Goal: Task Accomplishment & Management: Manage account settings

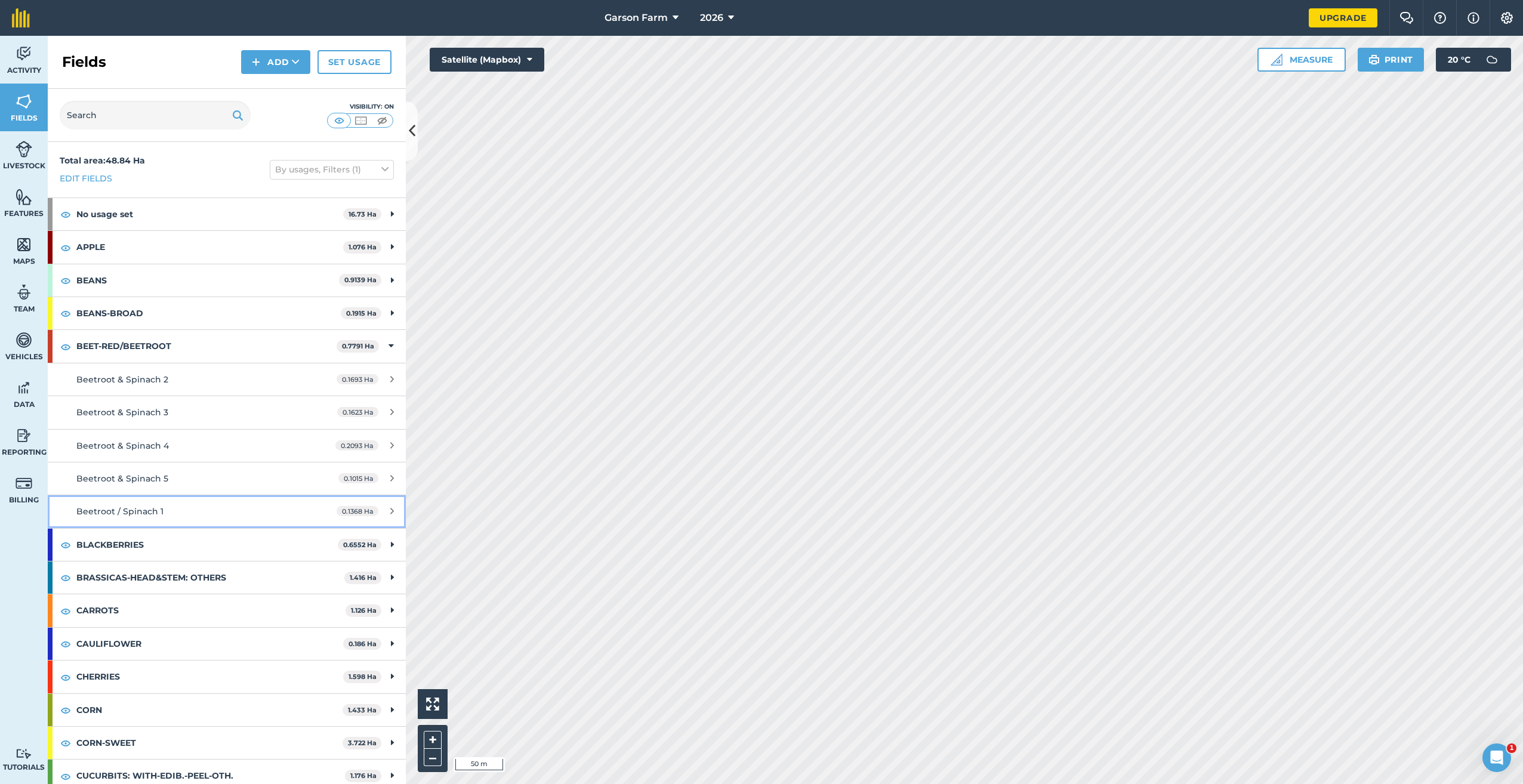
click at [224, 506] on div "Beetroot / Spinach 1" at bounding box center [188, 511] width 224 height 13
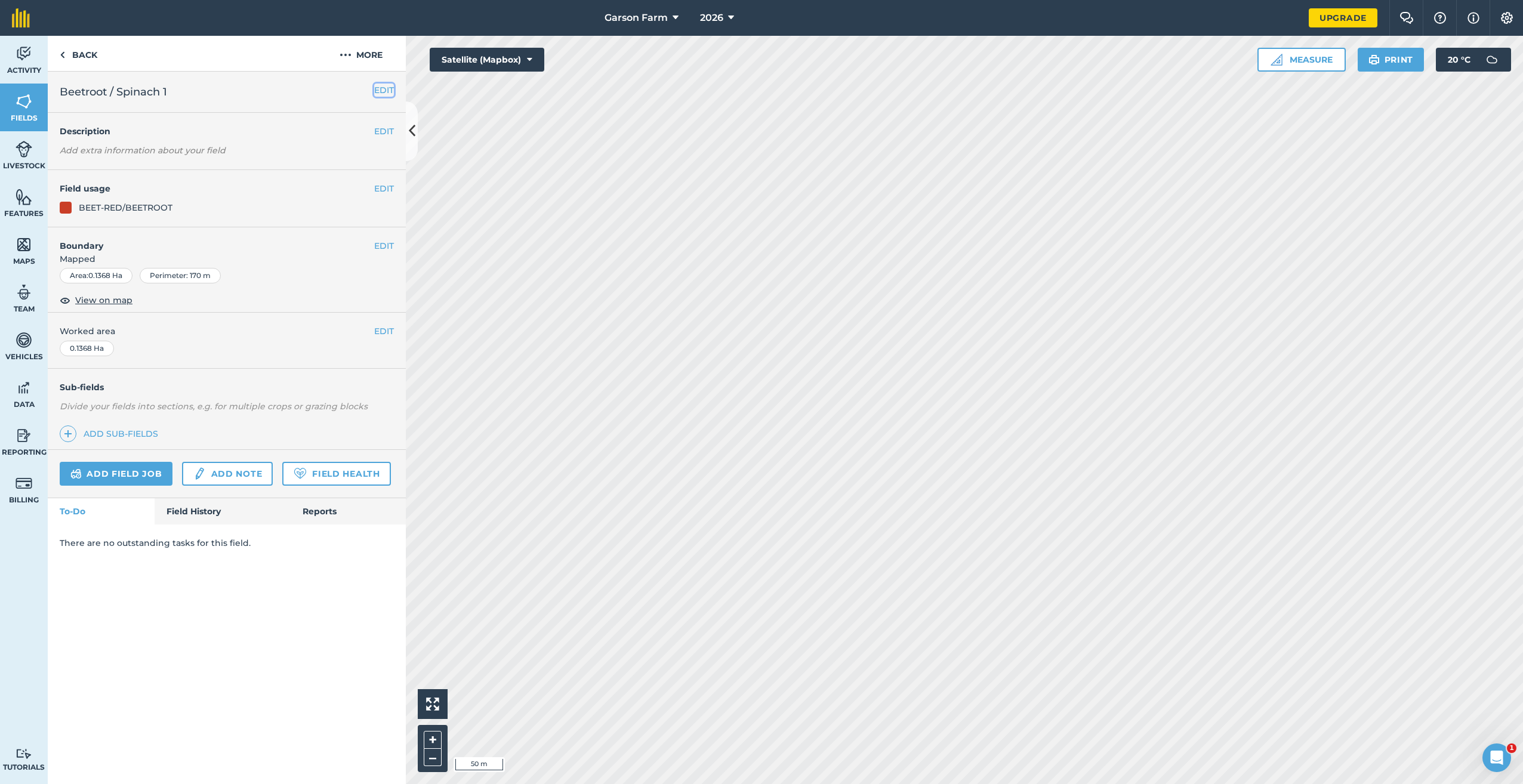
click at [384, 87] on button "EDIT" at bounding box center [384, 91] width 20 height 13
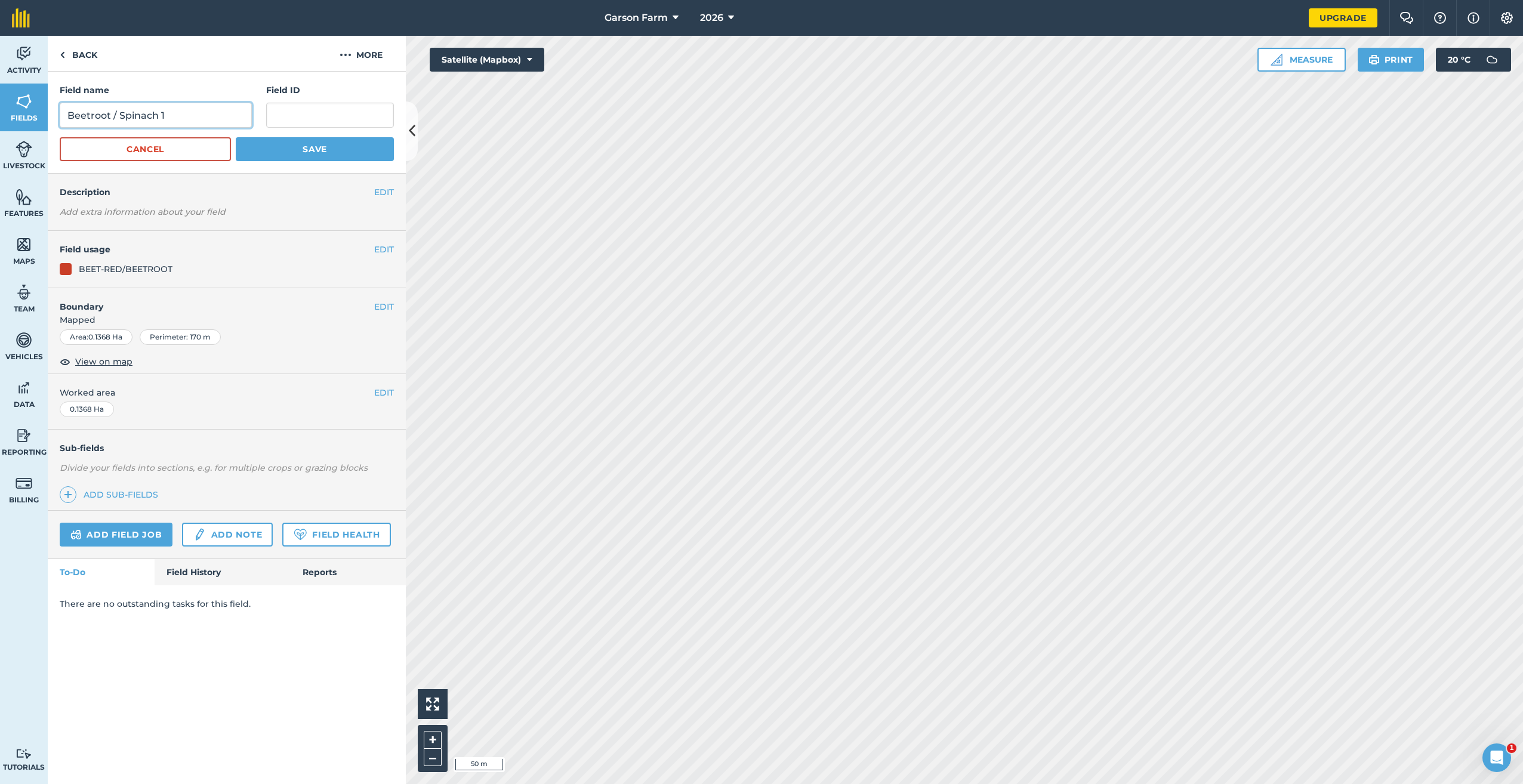
click at [115, 115] on input "Beetroot / Spinach 1" at bounding box center [156, 115] width 192 height 25
type input "Beetroot & Spinach 1"
click at [235, 151] on div "Cancel Save" at bounding box center [227, 149] width 334 height 24
click at [250, 151] on button "Save" at bounding box center [315, 149] width 158 height 24
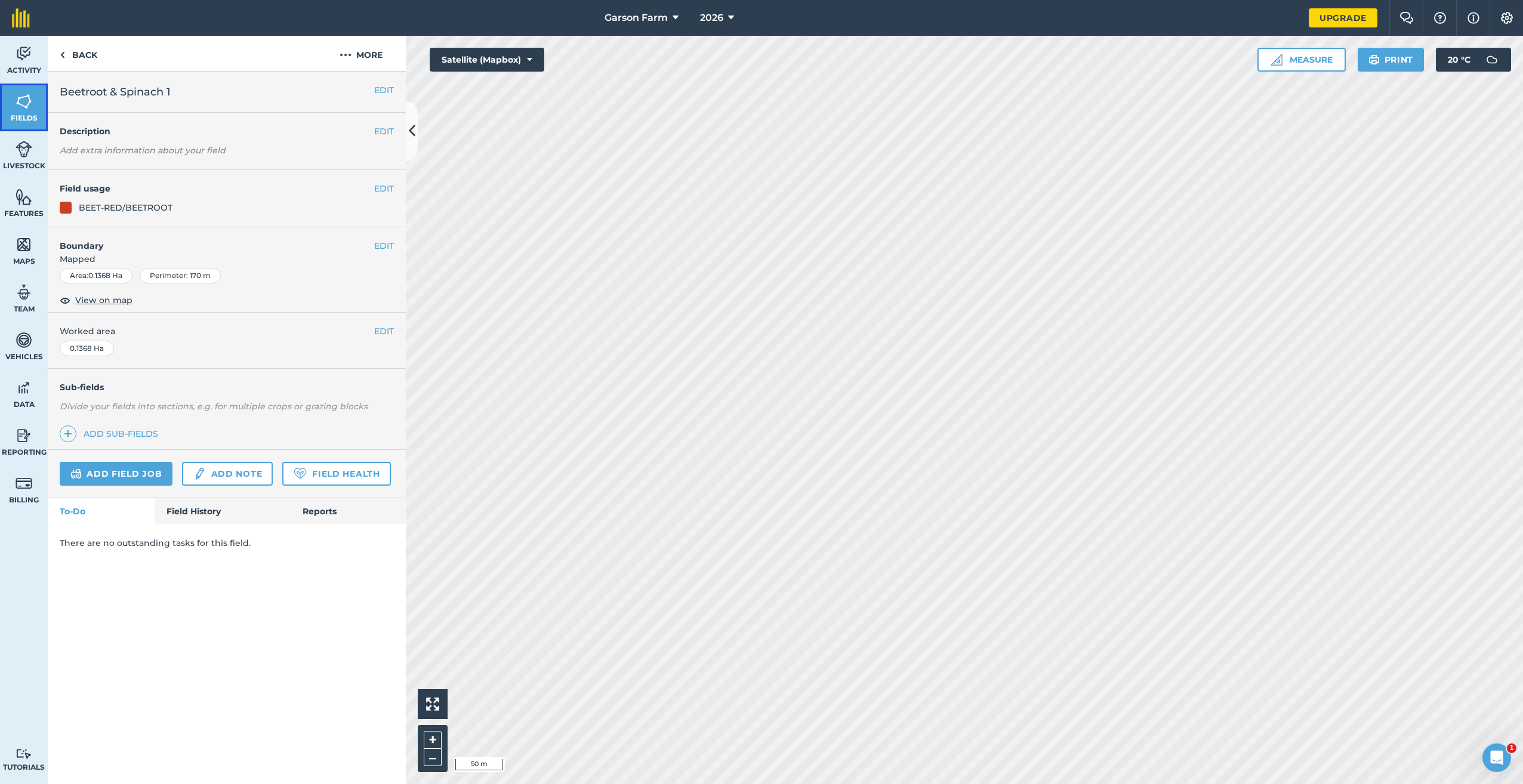
click at [13, 107] on link "Fields" at bounding box center [24, 108] width 48 height 48
click at [33, 123] on link "Fields" at bounding box center [24, 108] width 48 height 48
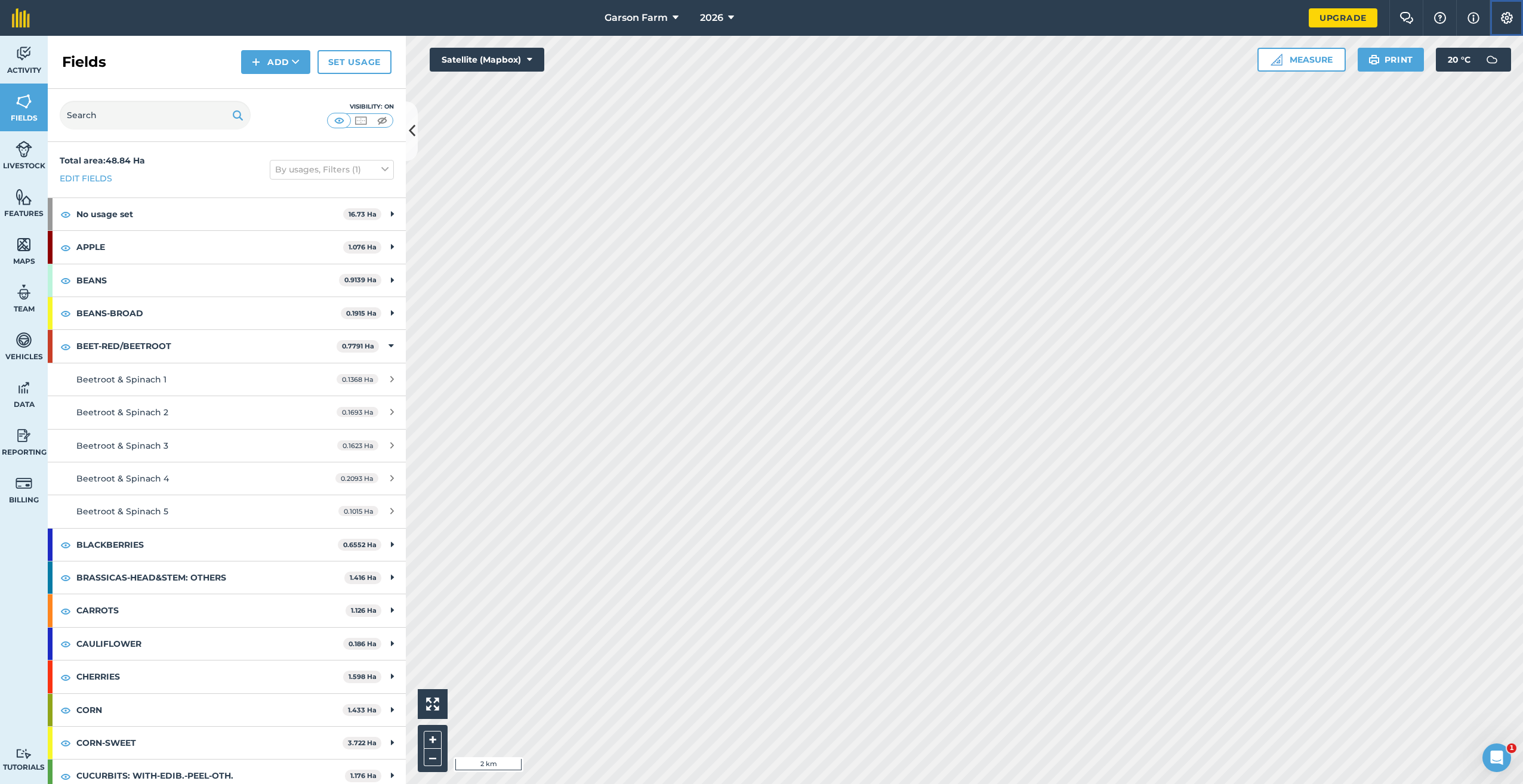
click at [1510, 21] on img at bounding box center [1507, 18] width 14 height 12
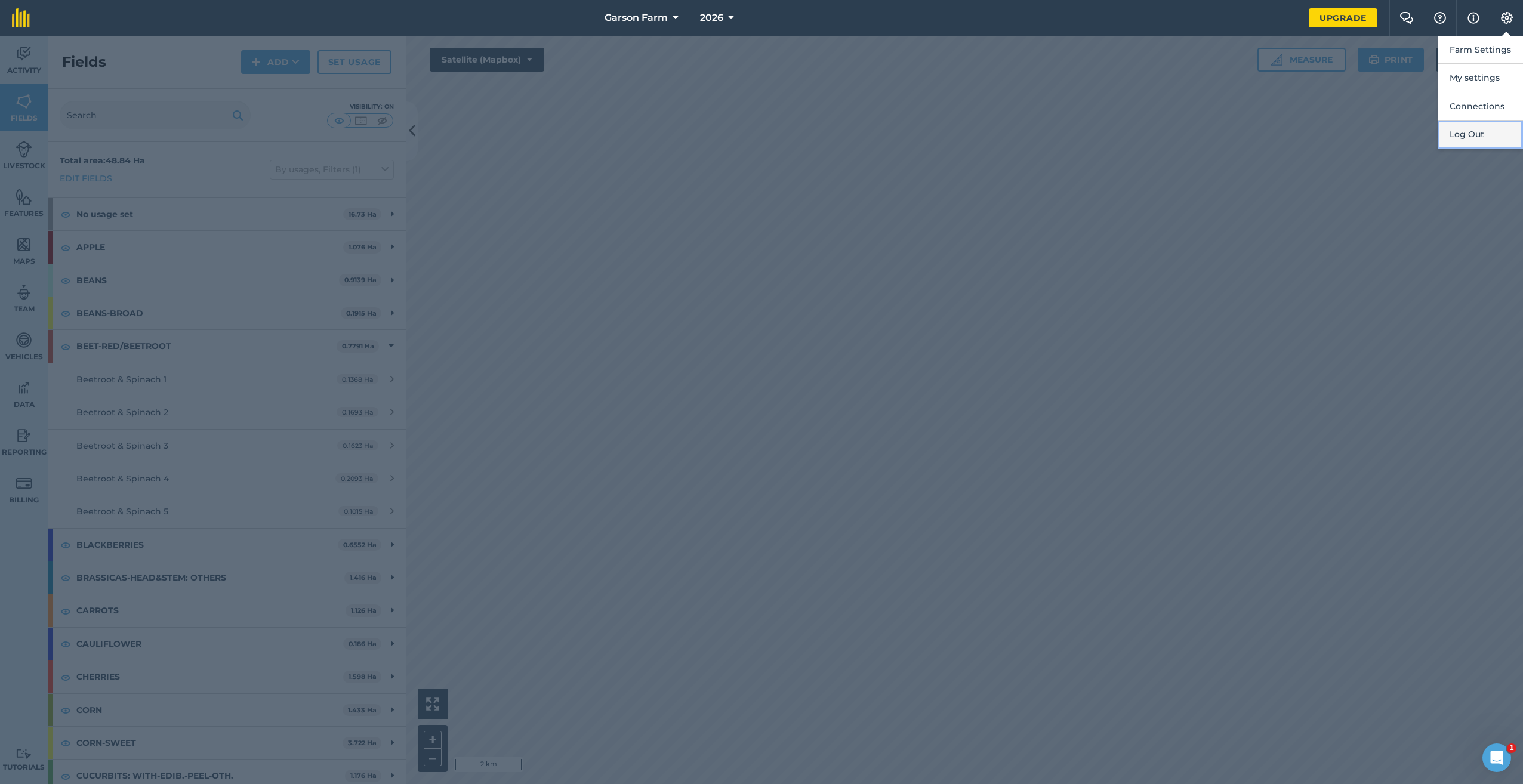
click at [1487, 135] on button "Log Out" at bounding box center [1479, 134] width 85 height 28
